Goal: Find specific page/section: Find specific page/section

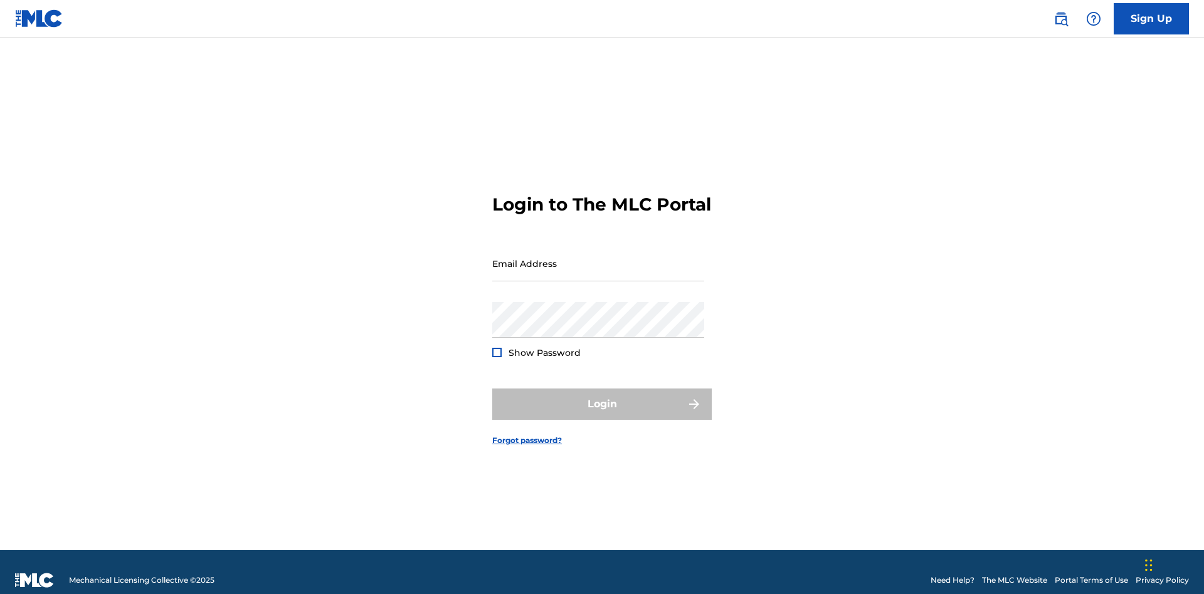
scroll to position [16, 0]
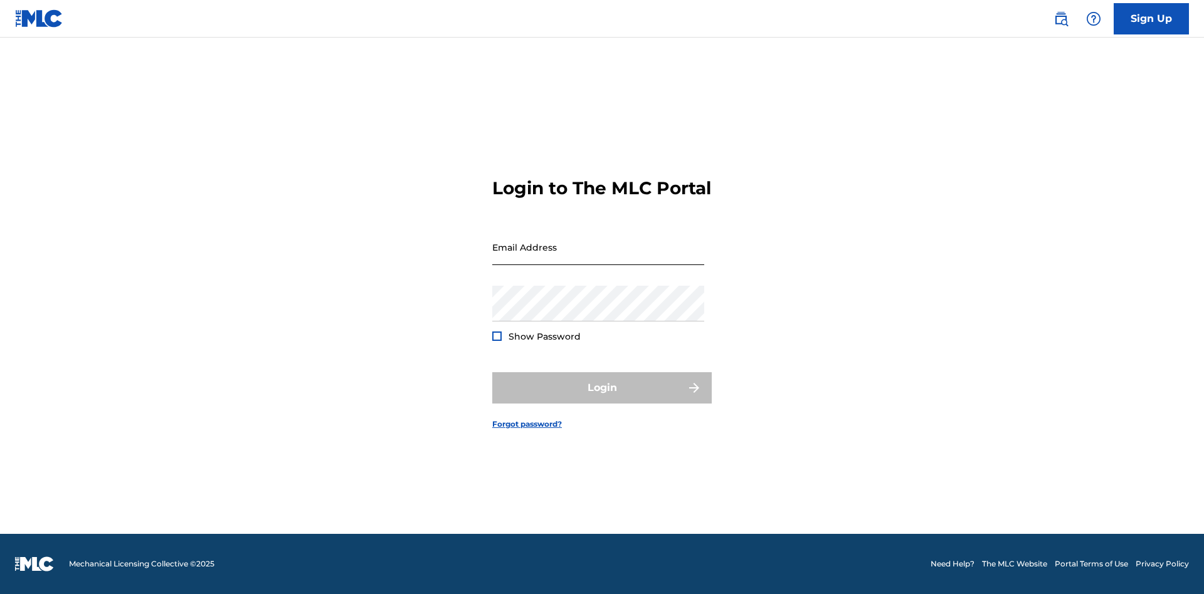
click at [598, 258] on input "Email Address" at bounding box center [598, 247] width 212 height 36
type input "[EMAIL_ADDRESS][DOMAIN_NAME]"
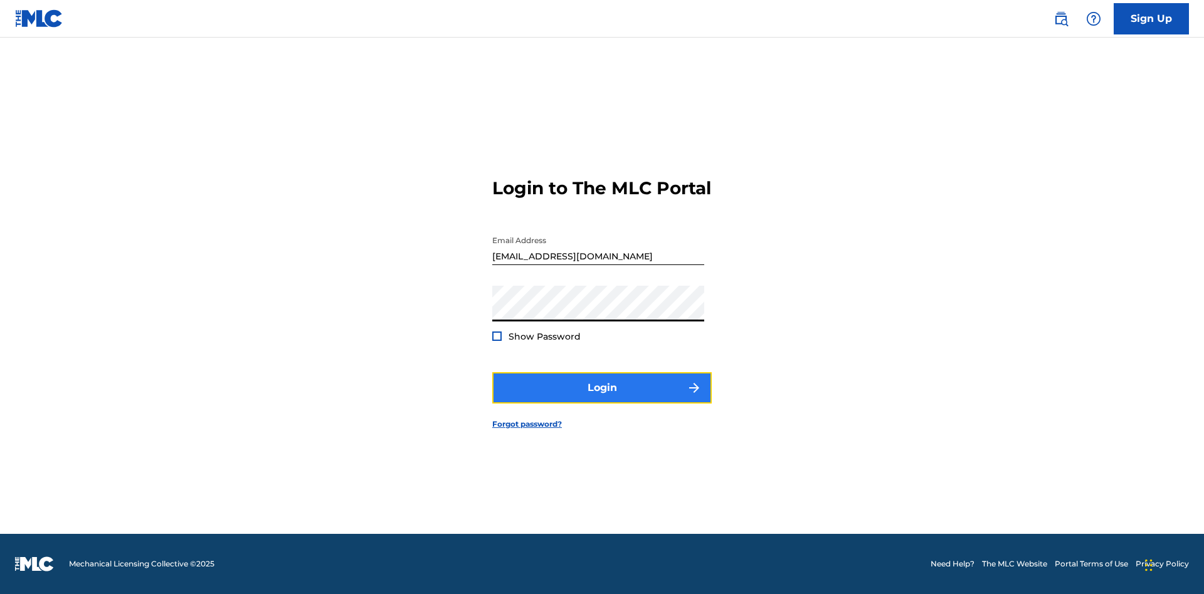
click at [602, 399] on button "Login" at bounding box center [601, 387] width 219 height 31
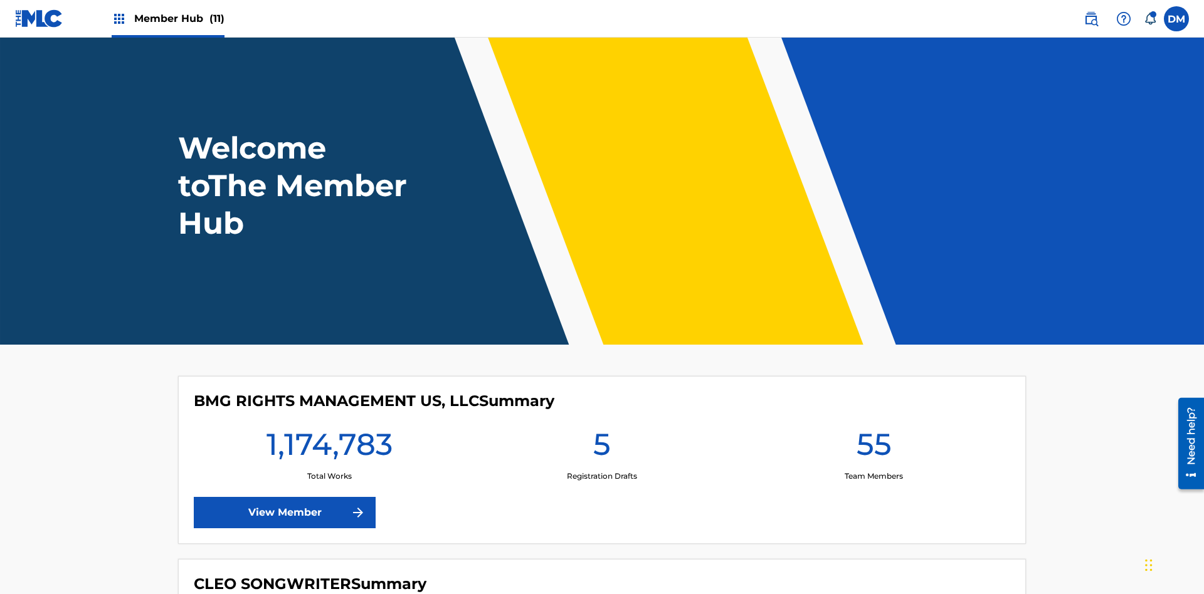
click at [179, 18] on span "Member Hub (11)" at bounding box center [179, 18] width 90 height 14
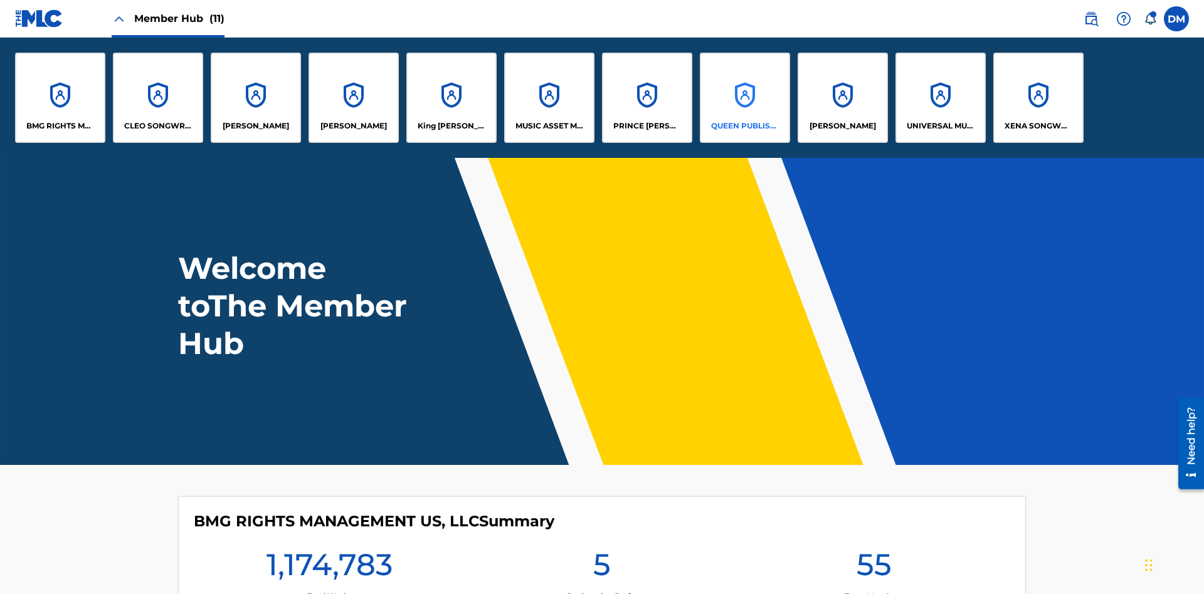
click at [744, 126] on p "QUEEN PUBLISHA" at bounding box center [745, 125] width 68 height 11
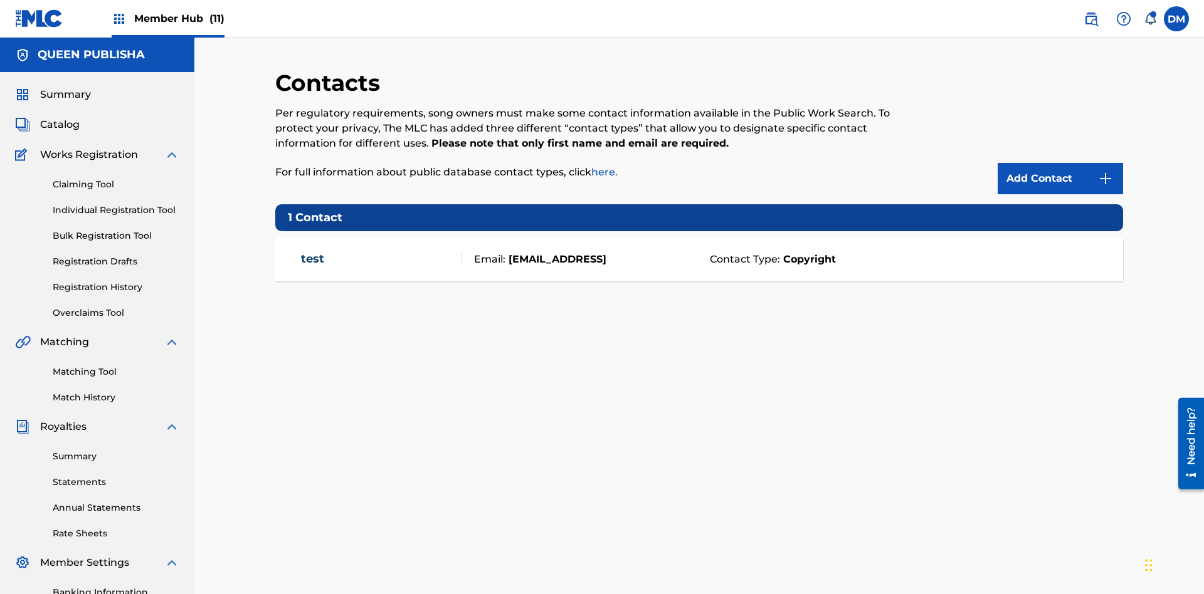
click at [179, 18] on span "Member Hub (11)" at bounding box center [179, 18] width 90 height 14
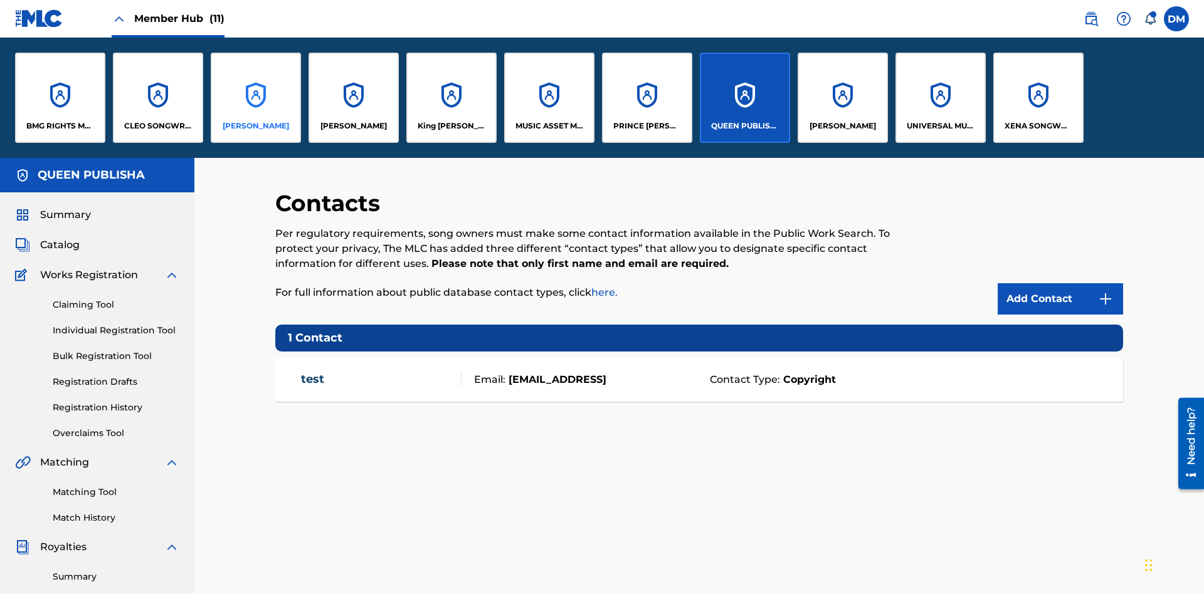
click at [255, 126] on p "[PERSON_NAME]" at bounding box center [256, 125] width 66 height 11
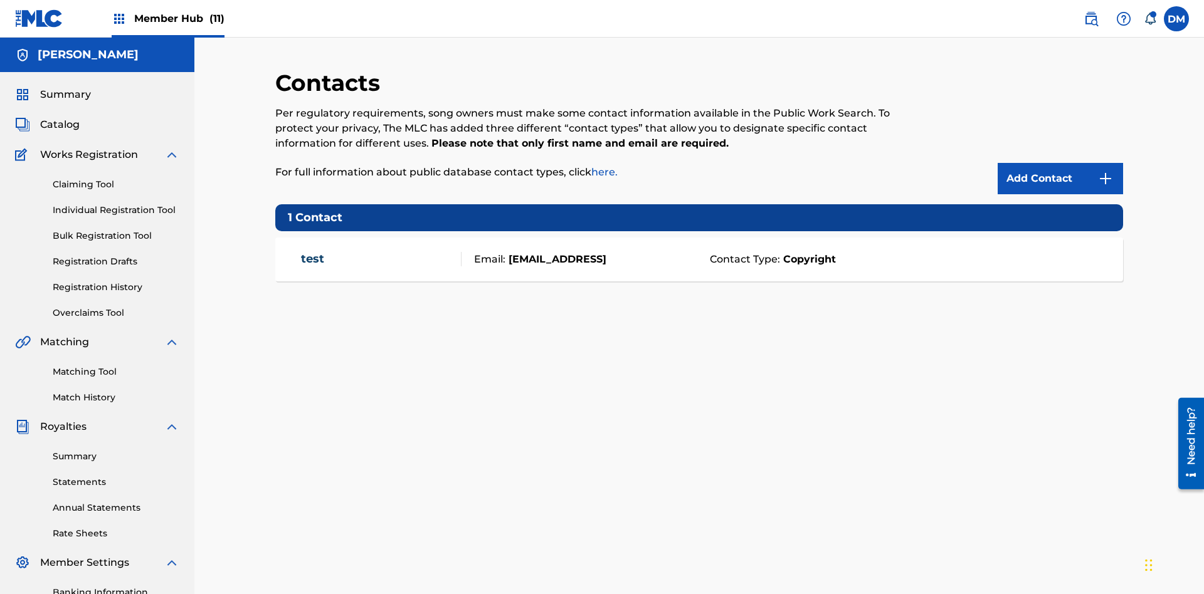
click at [179, 18] on span "Member Hub (11)" at bounding box center [179, 18] width 90 height 14
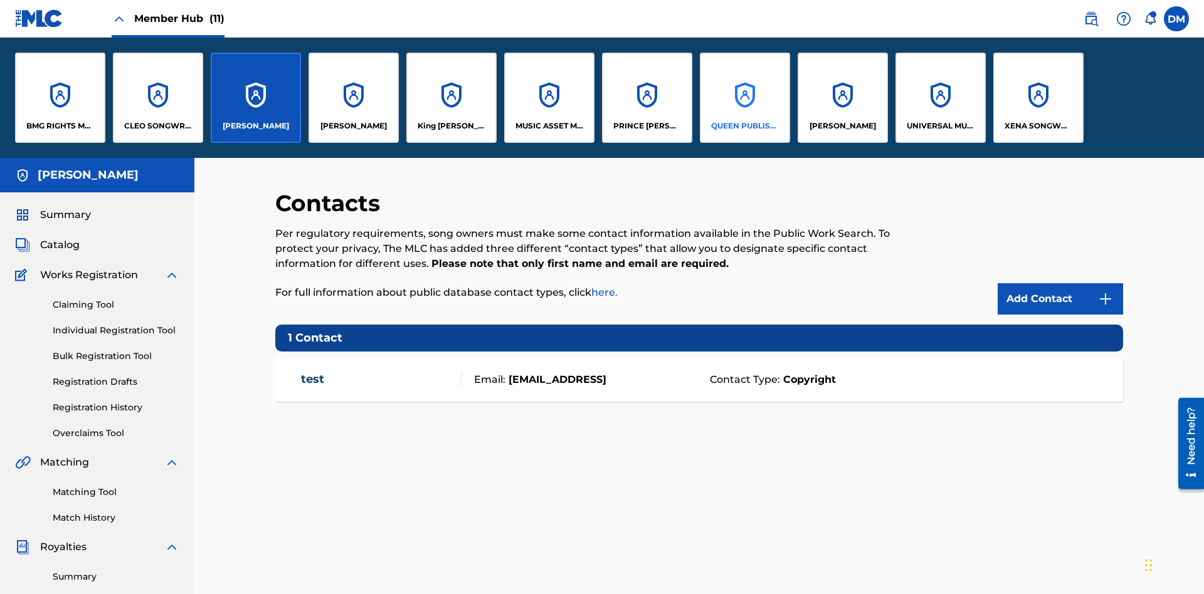
click at [744, 126] on p "QUEEN PUBLISHA" at bounding box center [745, 125] width 68 height 11
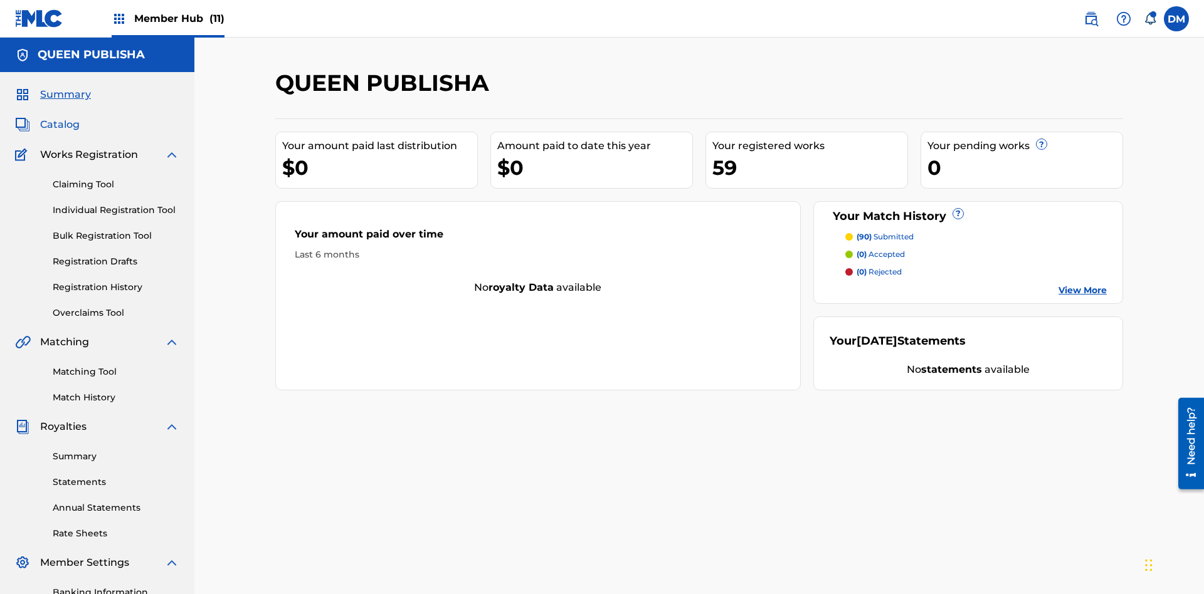
click at [60, 117] on span "Catalog" at bounding box center [59, 124] width 39 height 15
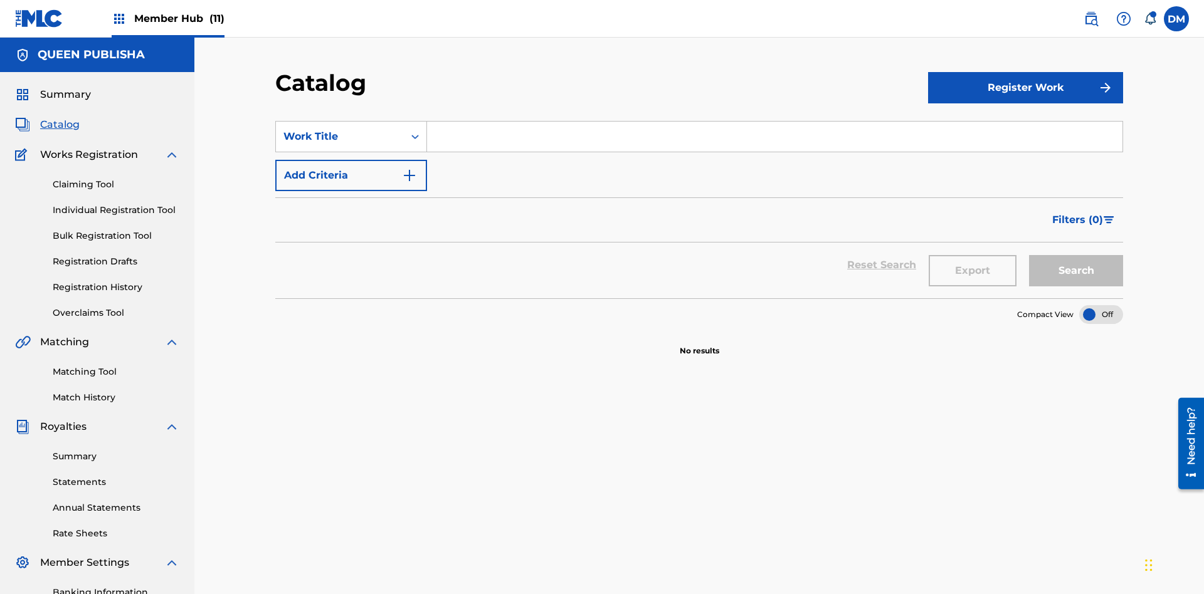
scroll to position [46, 0]
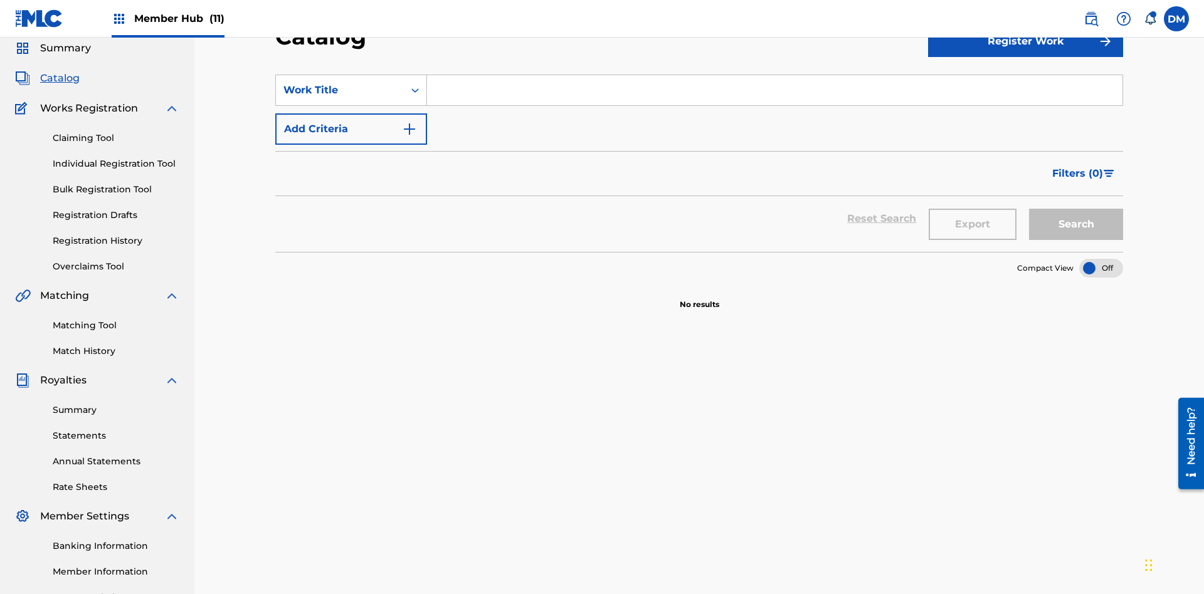
click at [774, 90] on input "Search Form" at bounding box center [774, 90] width 695 height 30
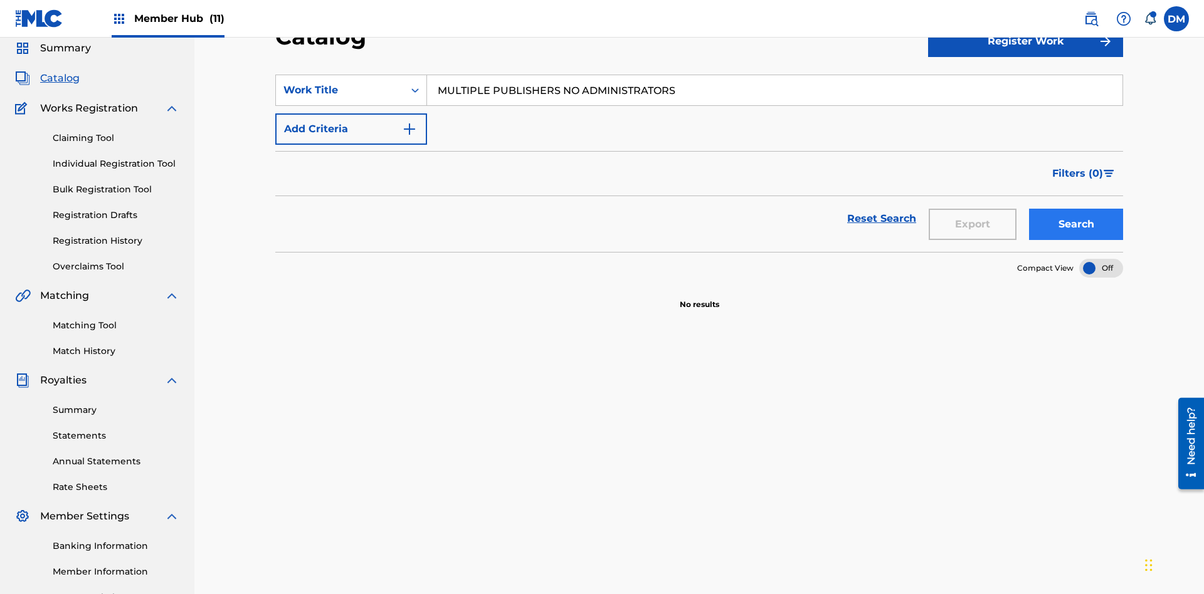
type input "MULTIPLE PUBLISHERS NO ADMINISTRATORS"
click at [1076, 209] on button "Search" at bounding box center [1076, 224] width 94 height 31
